Goal: Task Accomplishment & Management: Use online tool/utility

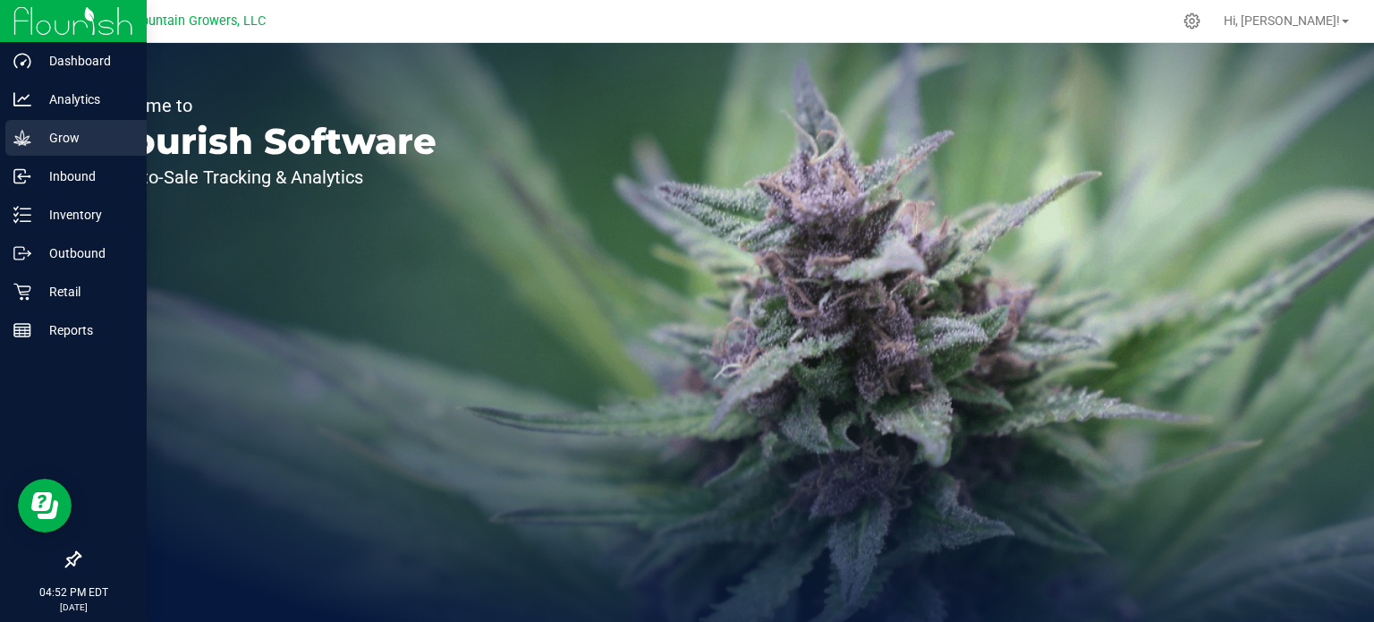
click at [38, 137] on p "Grow" at bounding box center [84, 137] width 107 height 21
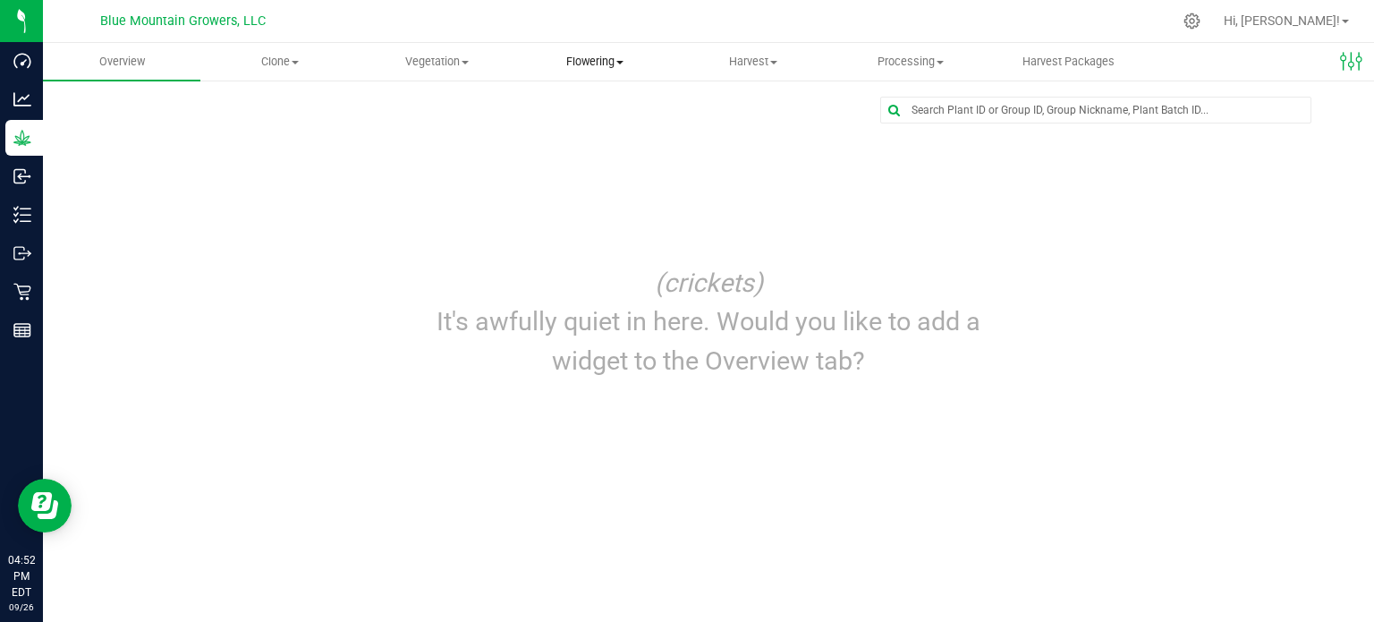
click at [574, 68] on span "Flowering" at bounding box center [595, 62] width 156 height 16
click at [580, 123] on span "Flowering groups" at bounding box center [590, 129] width 148 height 15
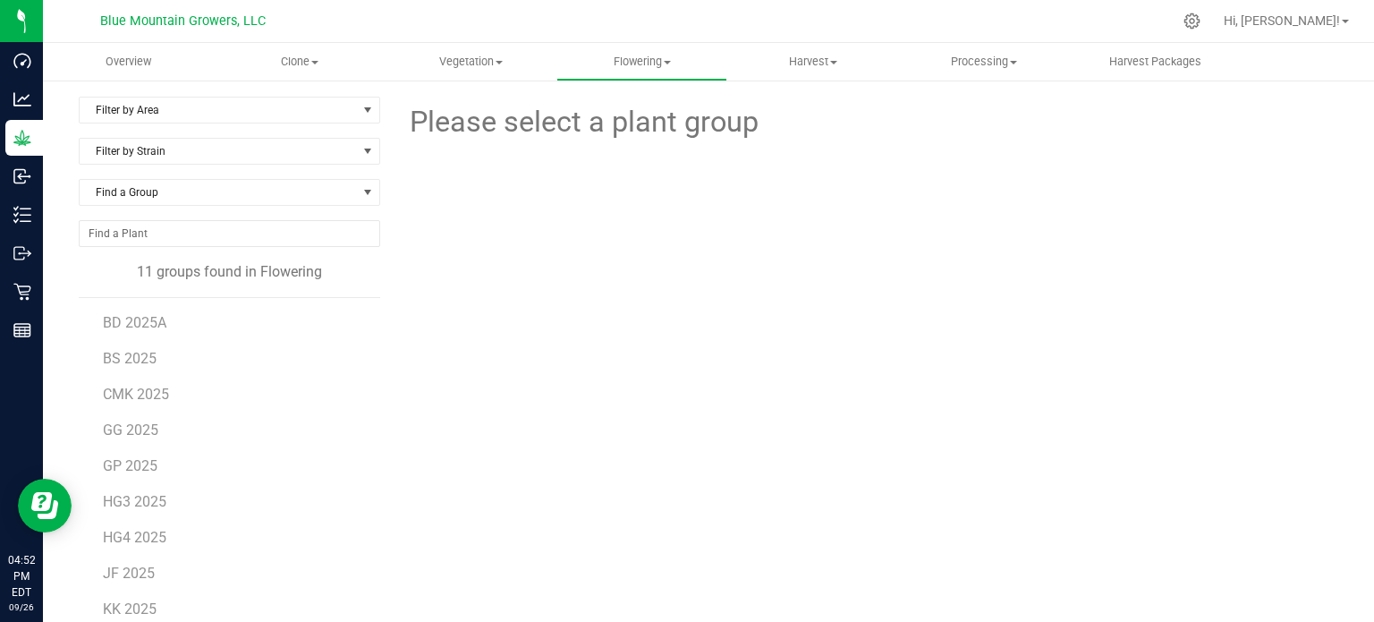
scroll to position [100, 0]
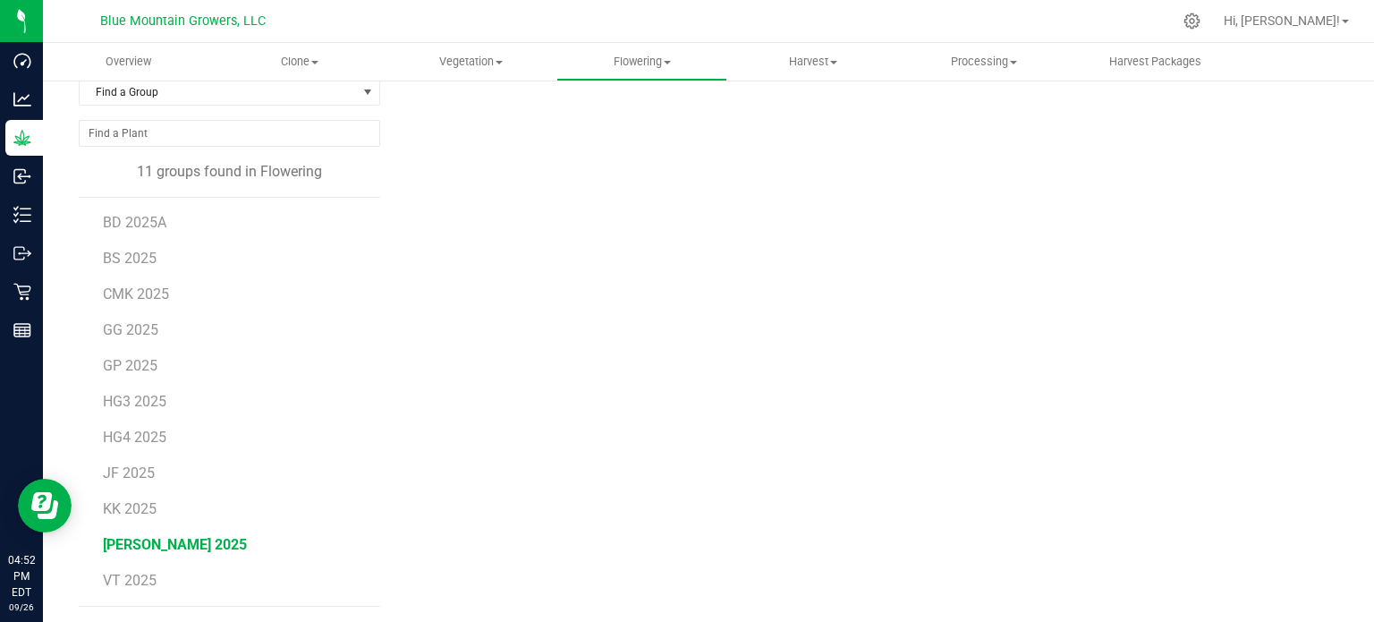
click at [148, 547] on span "[PERSON_NAME] 2025" at bounding box center [175, 544] width 144 height 17
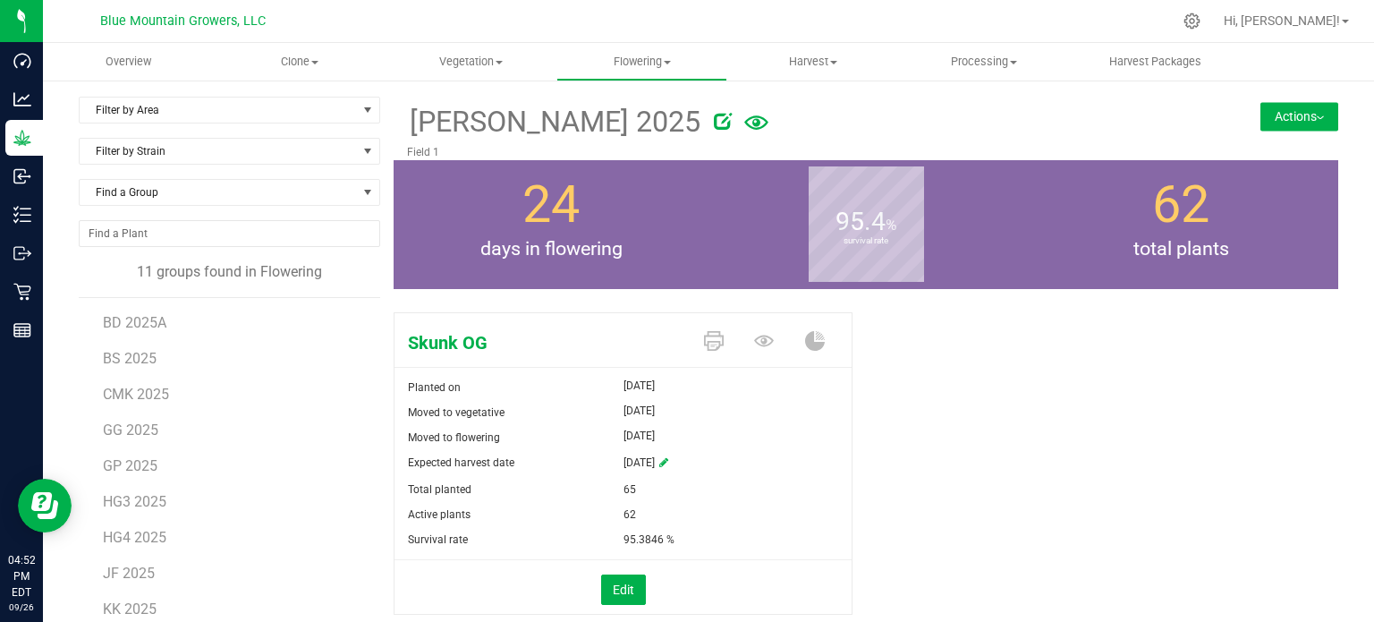
click at [1296, 123] on button "Actions" at bounding box center [1299, 116] width 78 height 29
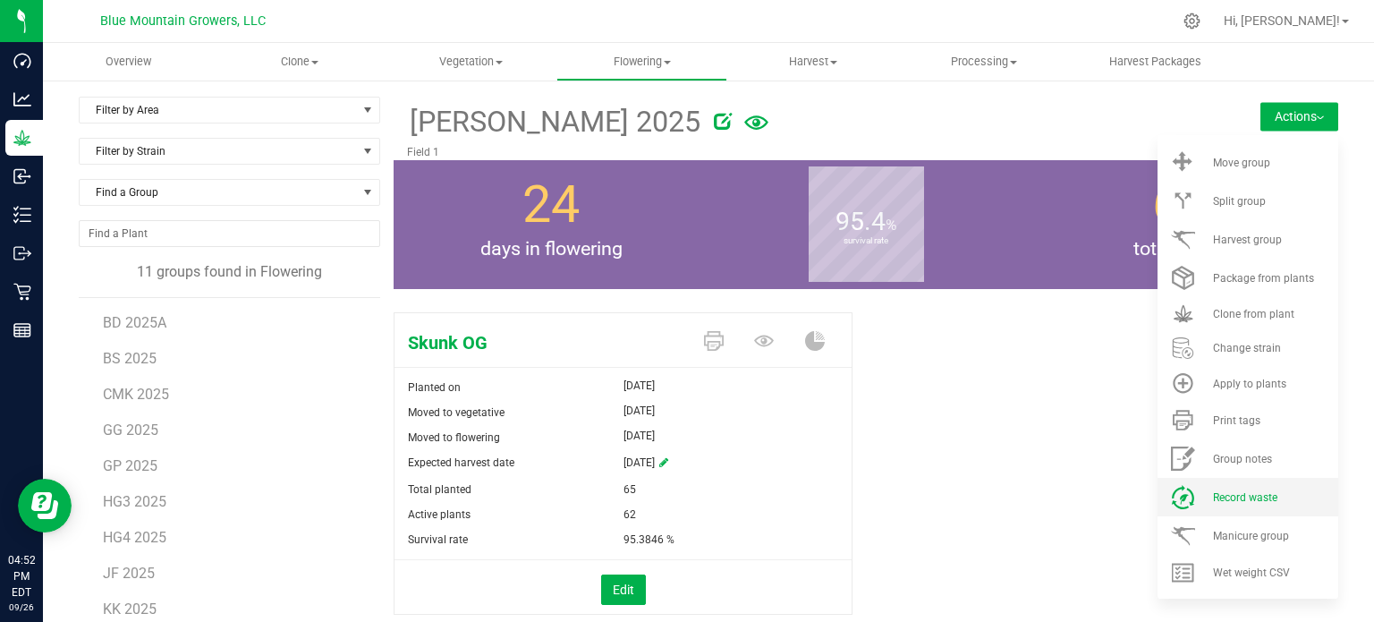
click at [1171, 502] on icon at bounding box center [1183, 497] width 24 height 24
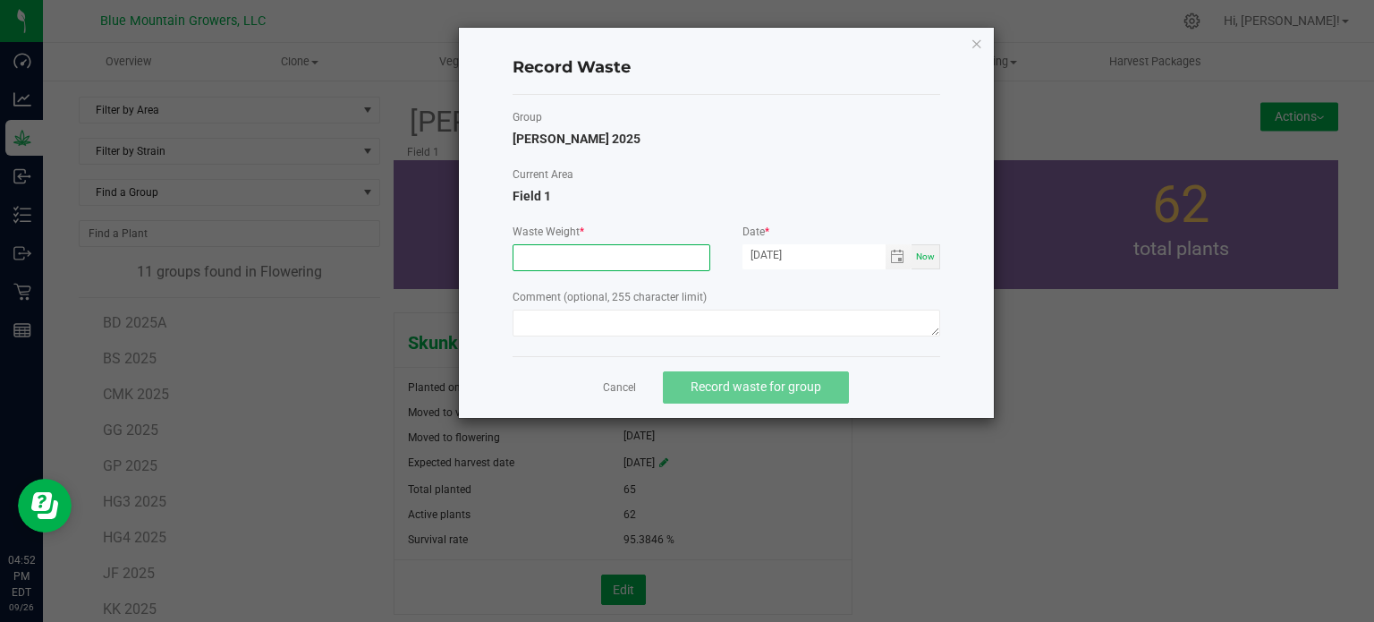
click at [602, 265] on input at bounding box center [611, 257] width 196 height 25
click at [942, 117] on div "Record Waste Group [PERSON_NAME] 2025 Current Area Field 1 Waste Weight * Date …" at bounding box center [726, 223] width 535 height 390
click at [584, 262] on input at bounding box center [611, 257] width 196 height 25
paste input "217.7243"
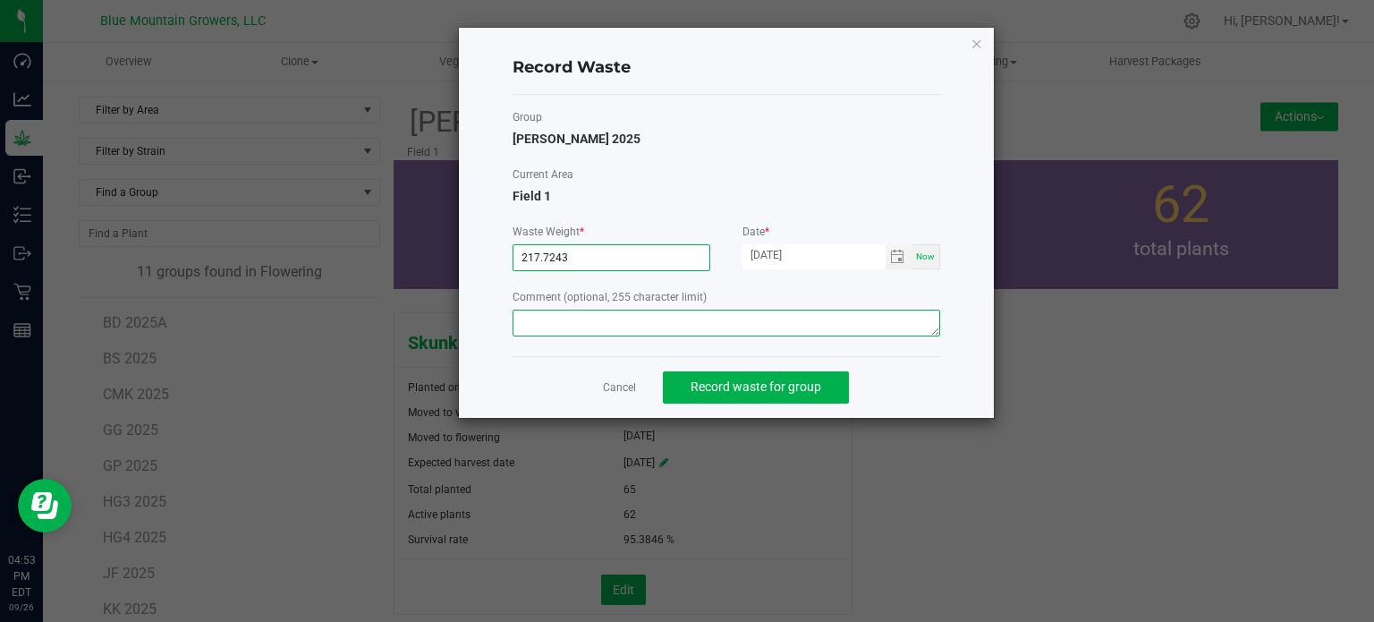
type input "217.7243 g"
click at [585, 330] on textarea at bounding box center [727, 323] width 428 height 27
type textarea "Storm Damage"
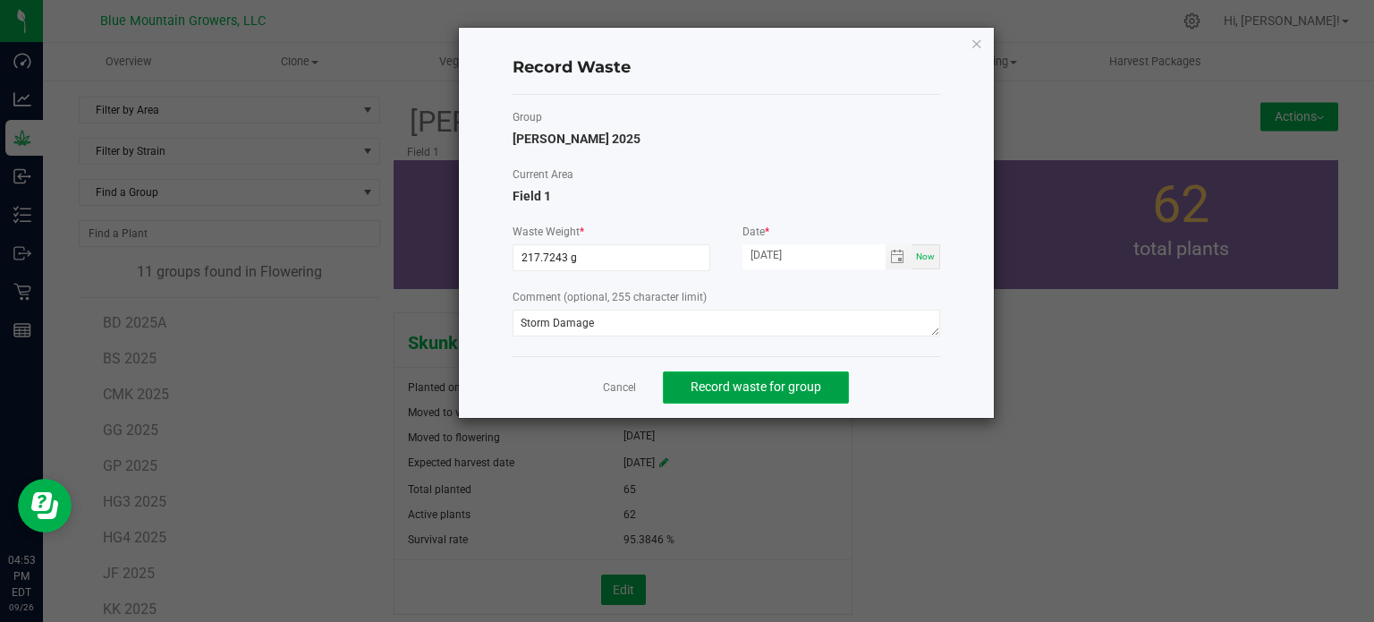
click at [728, 396] on button "Record waste for group" at bounding box center [756, 387] width 186 height 32
